Goal: Complete application form

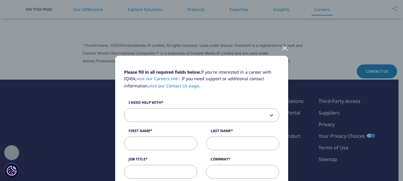
click at [165, 113] on span at bounding box center [201, 116] width 155 height 14
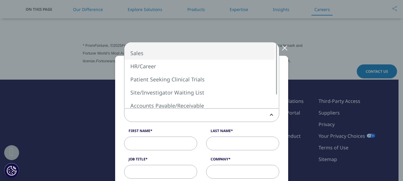
select select "Sales"
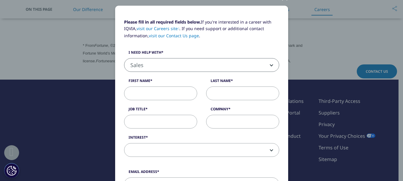
scroll to position [50, 0]
click at [153, 97] on input "First Name" at bounding box center [160, 93] width 73 height 14
type input "c"
type input "Chithiraiselvi"
click at [220, 95] on input "Last Name" at bounding box center [242, 93] width 73 height 14
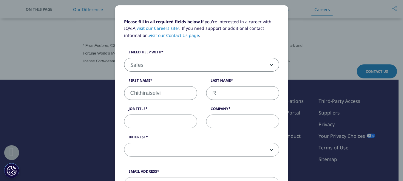
scroll to position [103, 0]
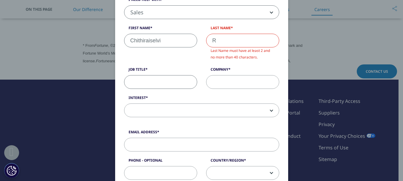
click at [152, 72] on div "Job Title" at bounding box center [161, 78] width 82 height 22
click at [240, 36] on input "R" at bounding box center [242, 41] width 73 height 14
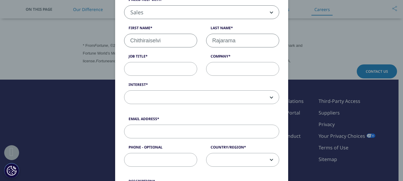
type input "[PERSON_NAME]"
